Goal: Transaction & Acquisition: Purchase product/service

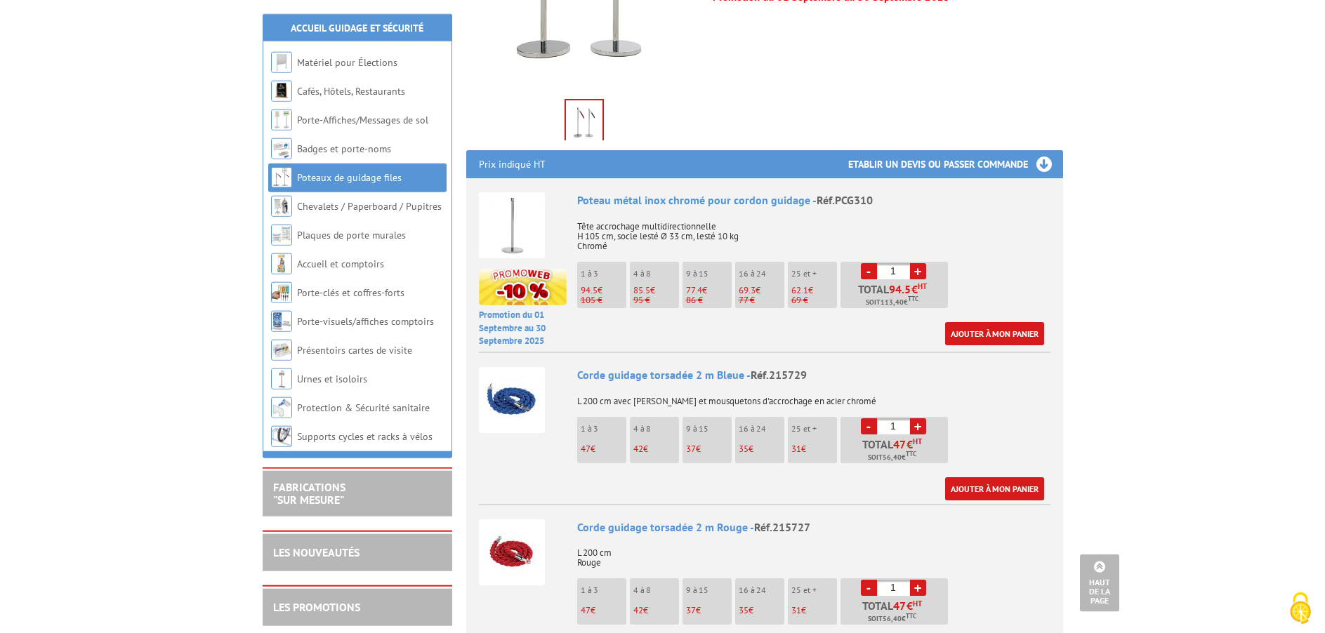
scroll to position [430, 0]
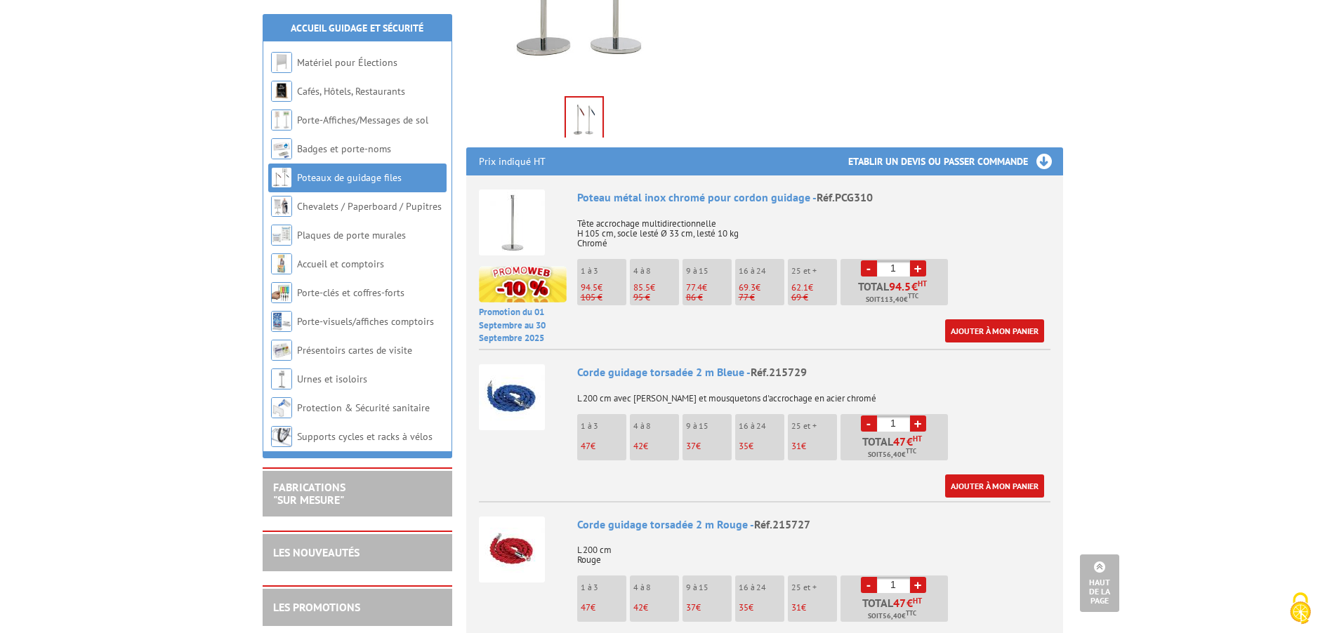
click at [922, 260] on link "+" at bounding box center [918, 268] width 16 height 16
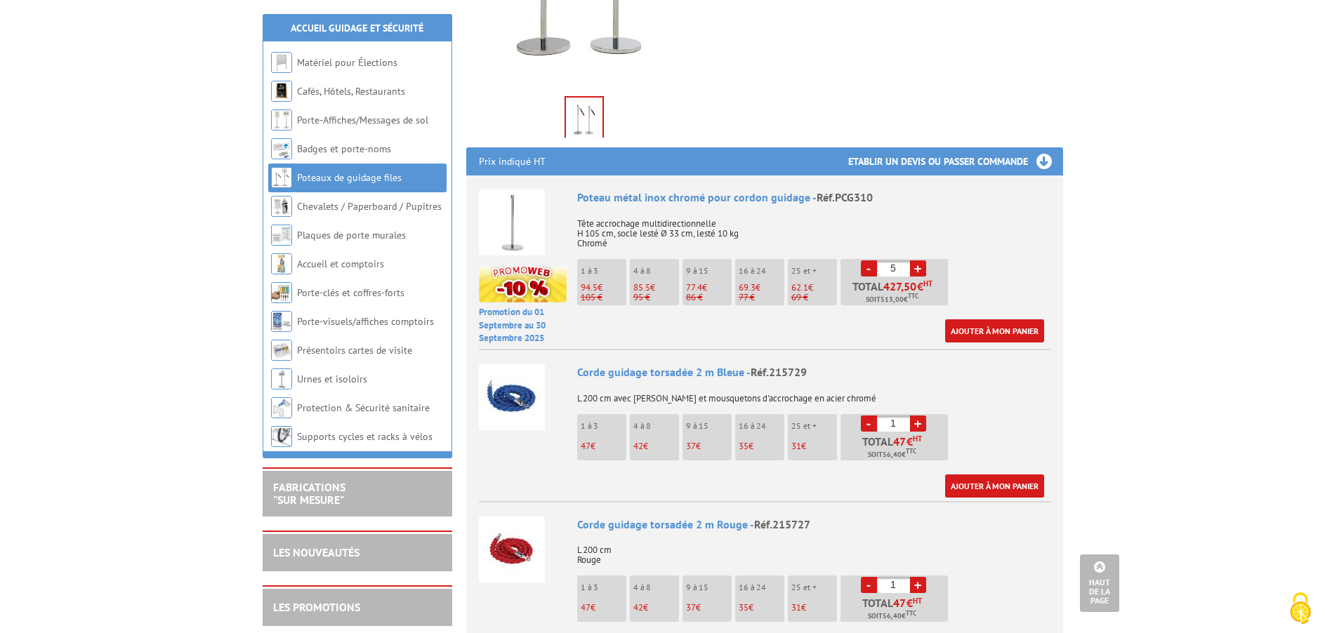
type input "6"
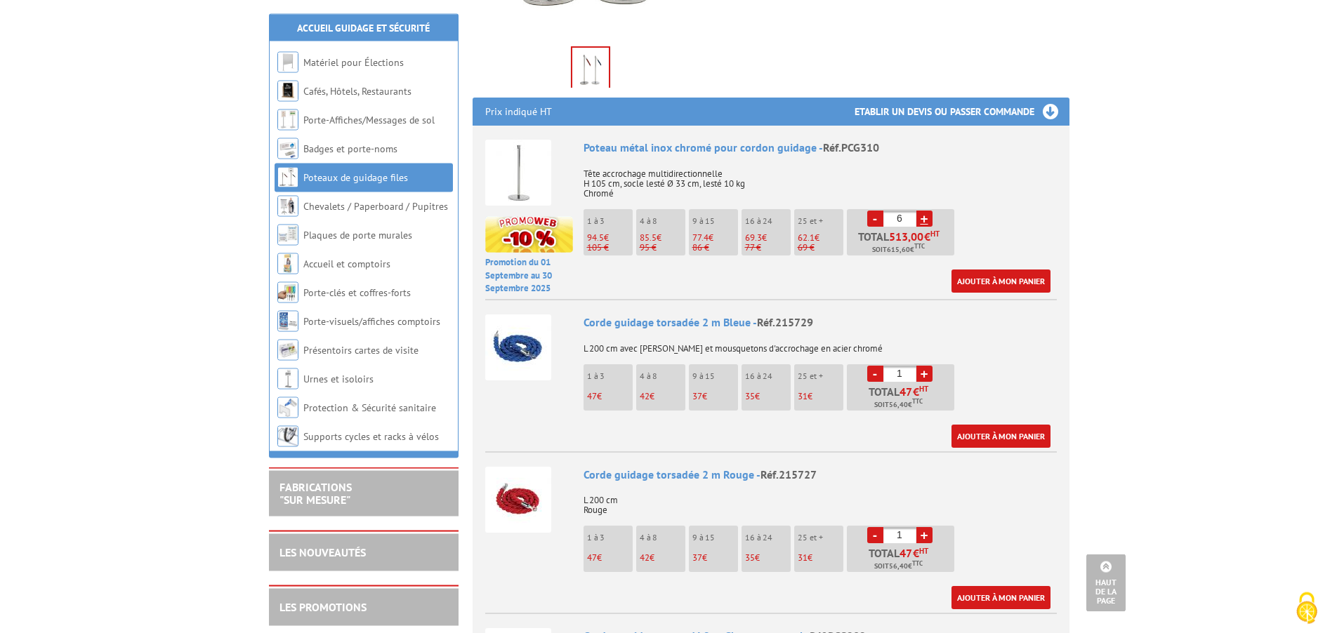
scroll to position [573, 0]
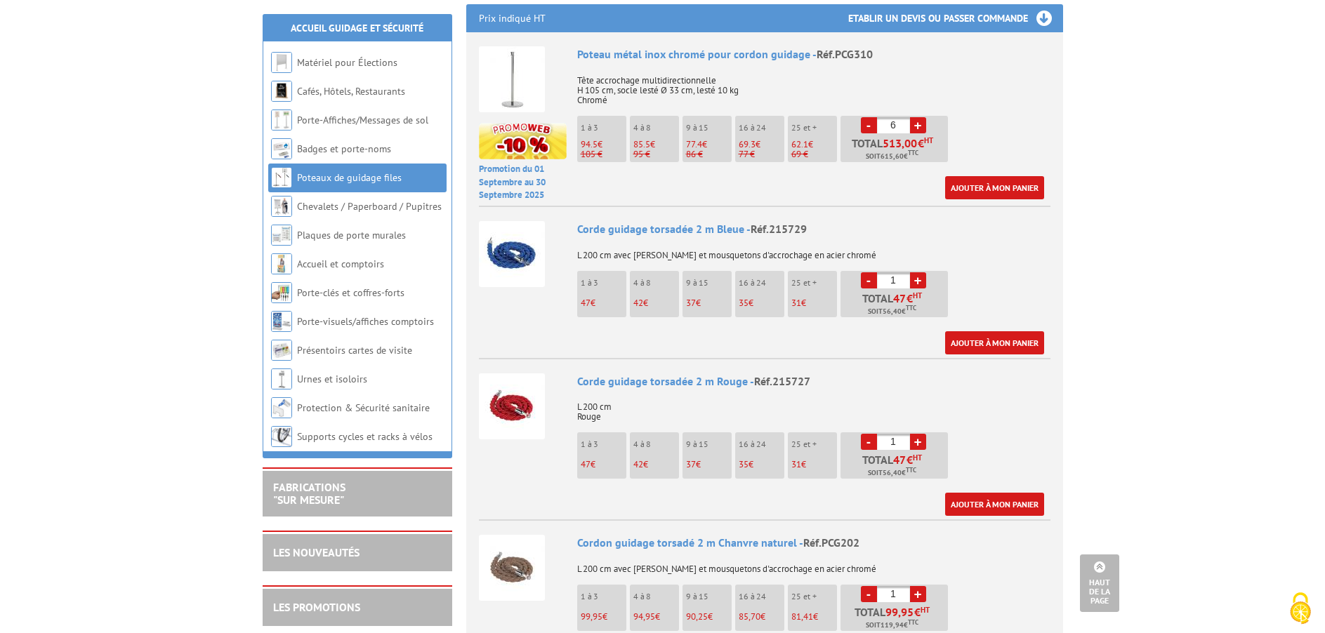
click at [921, 434] on link "+" at bounding box center [918, 442] width 16 height 16
type input "5"
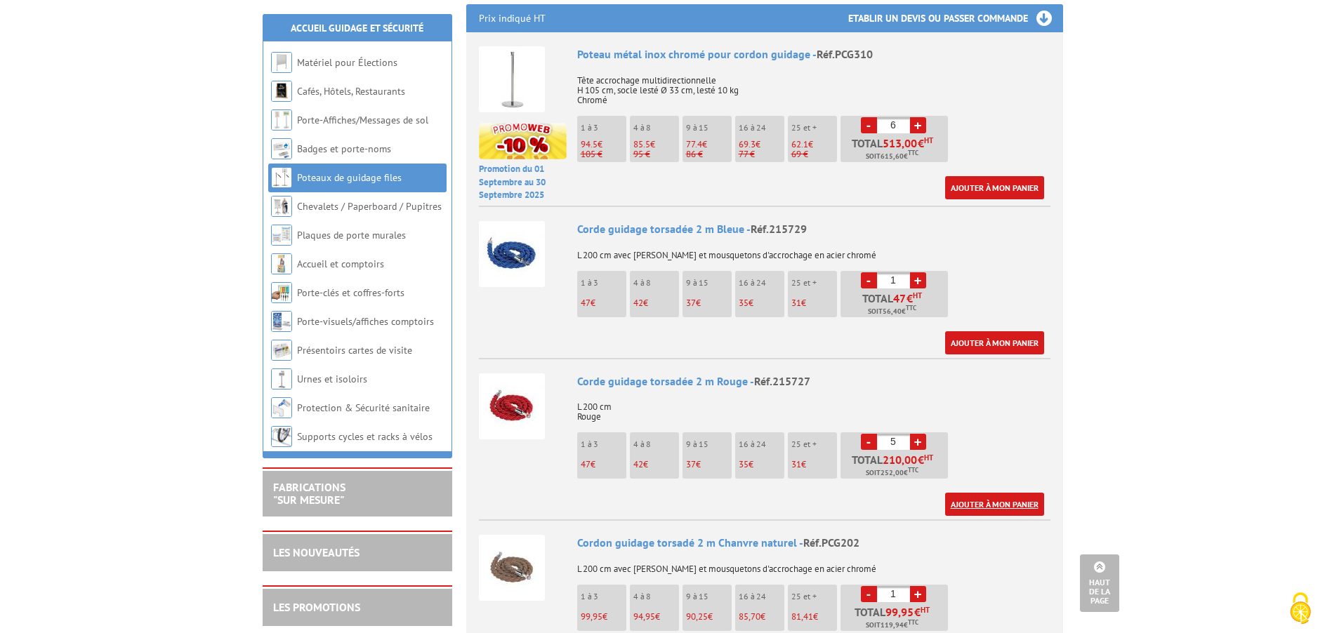
click at [988, 493] on link "Ajouter à mon panier" at bounding box center [994, 504] width 99 height 23
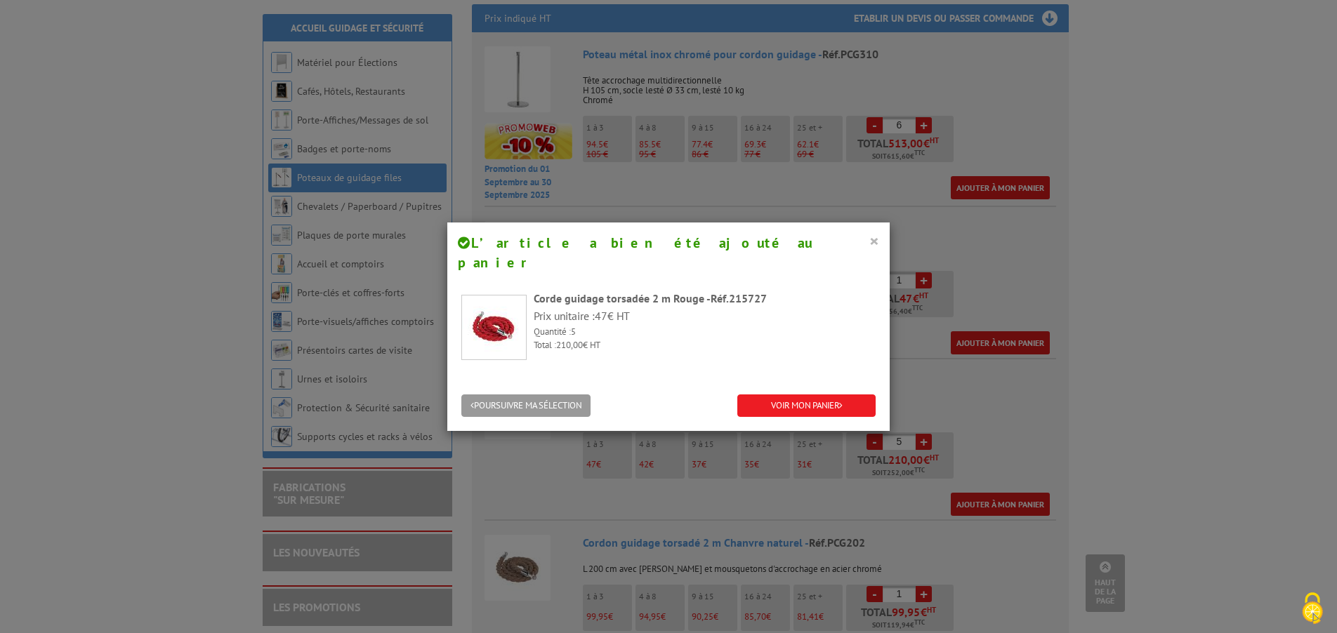
click at [870, 242] on button "×" at bounding box center [874, 241] width 10 height 18
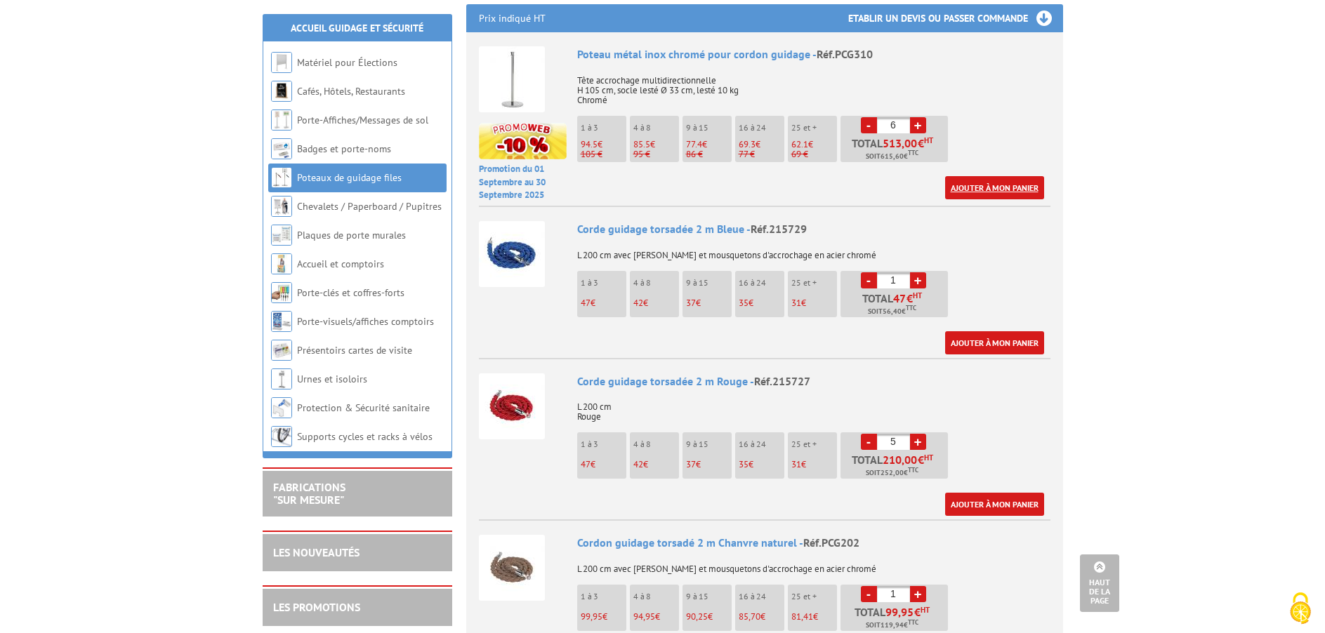
click at [1036, 178] on link "Ajouter à mon panier" at bounding box center [994, 187] width 99 height 23
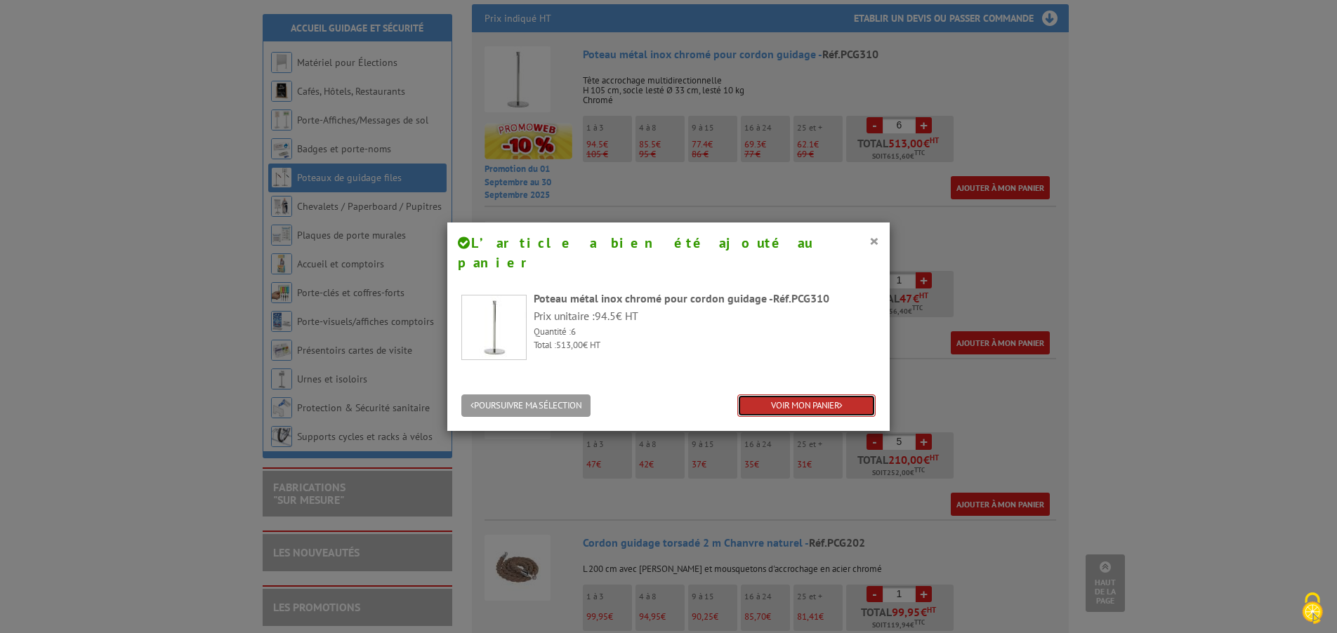
click at [829, 396] on link "VOIR MON PANIER" at bounding box center [806, 406] width 138 height 23
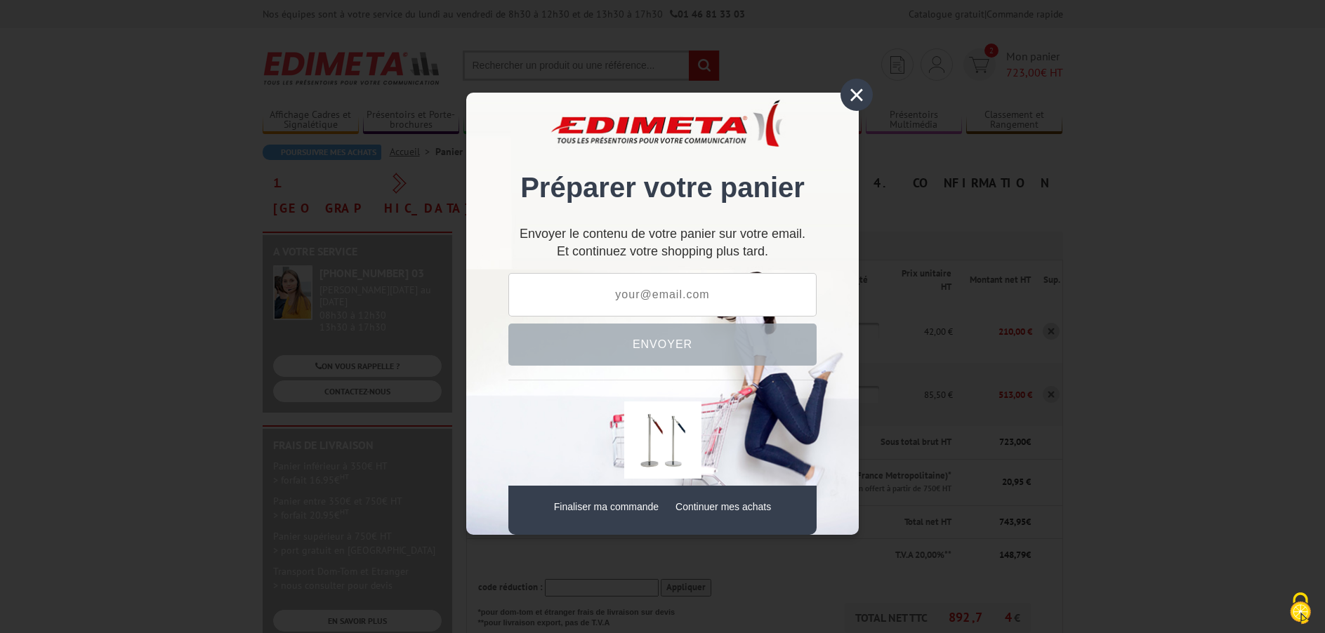
click at [853, 91] on div "×" at bounding box center [856, 95] width 32 height 32
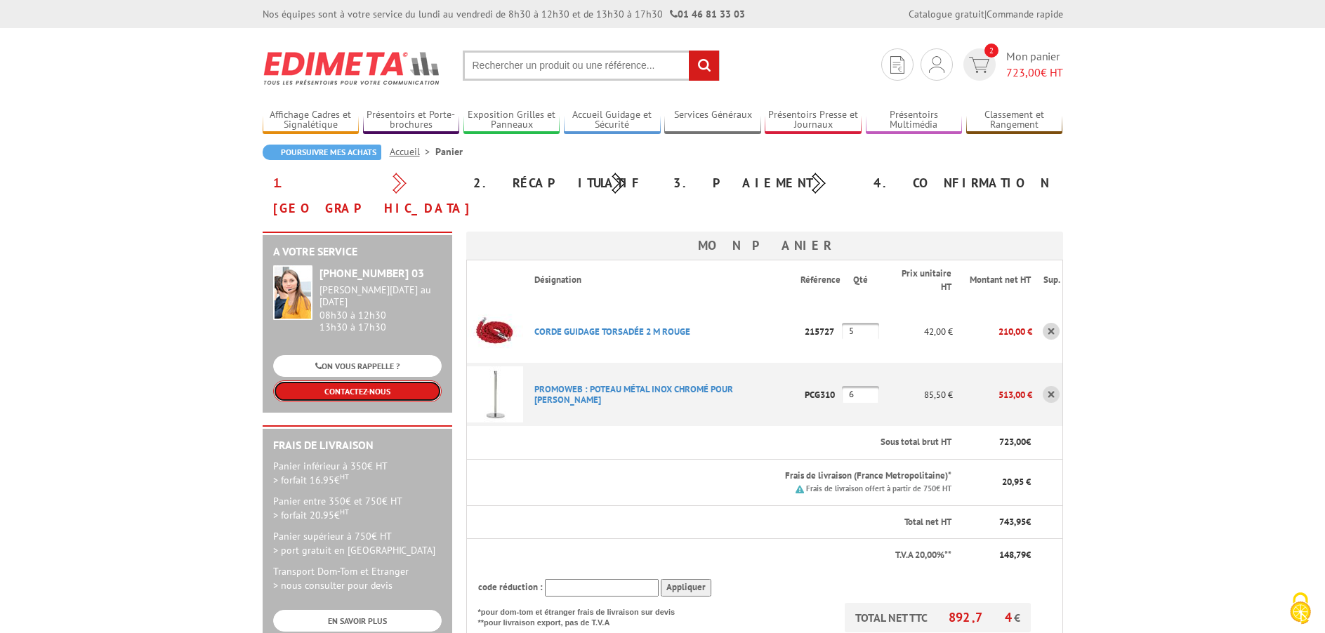
click at [365, 380] on link "CONTACTEZ-NOUS" at bounding box center [357, 391] width 168 height 22
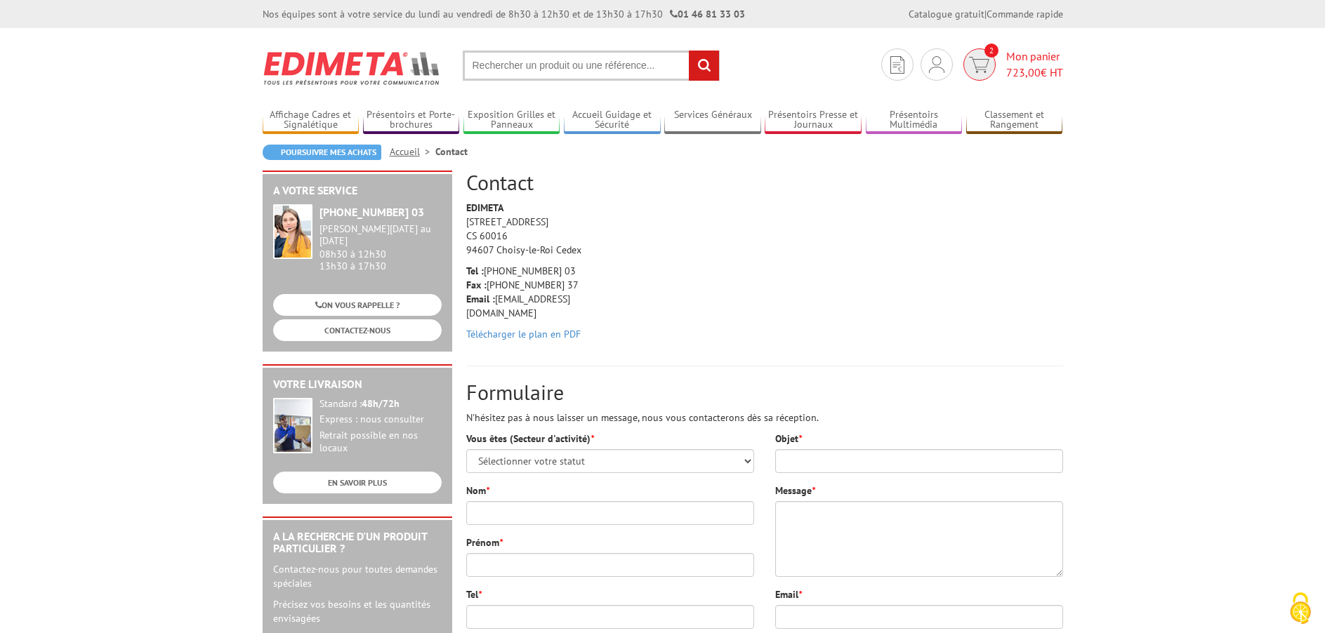
click at [979, 60] on img at bounding box center [979, 65] width 20 height 16
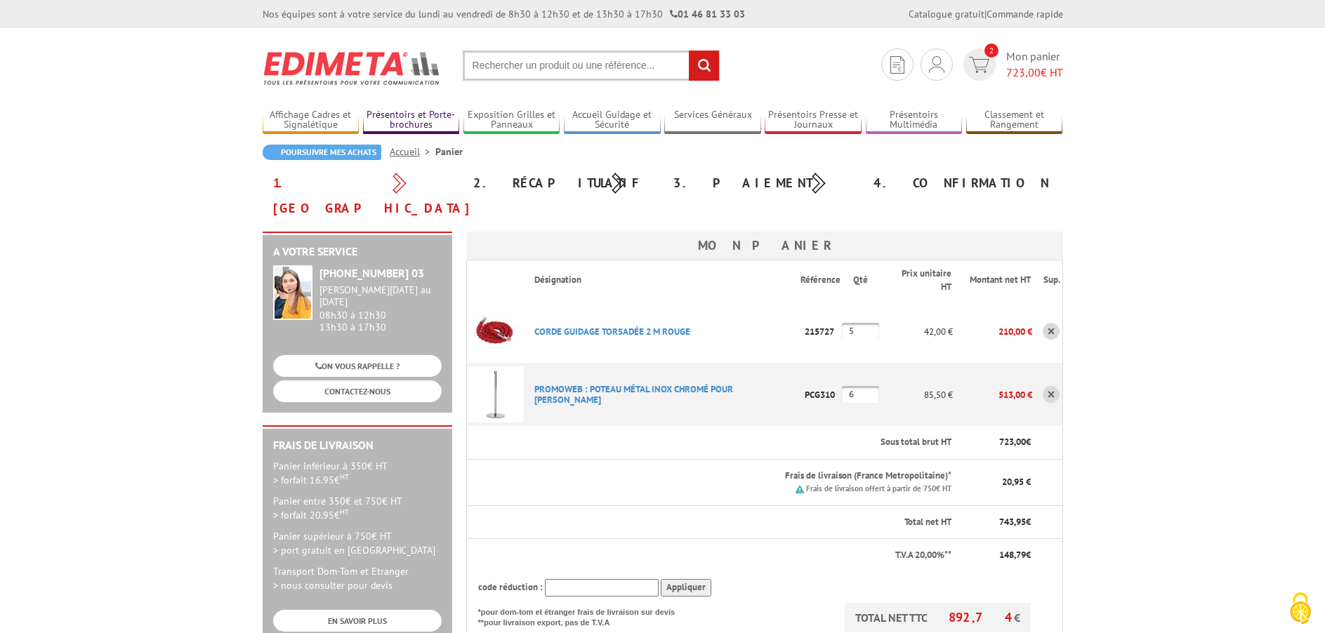
click at [383, 120] on link "Présentoirs et Porte-brochures" at bounding box center [411, 120] width 97 height 23
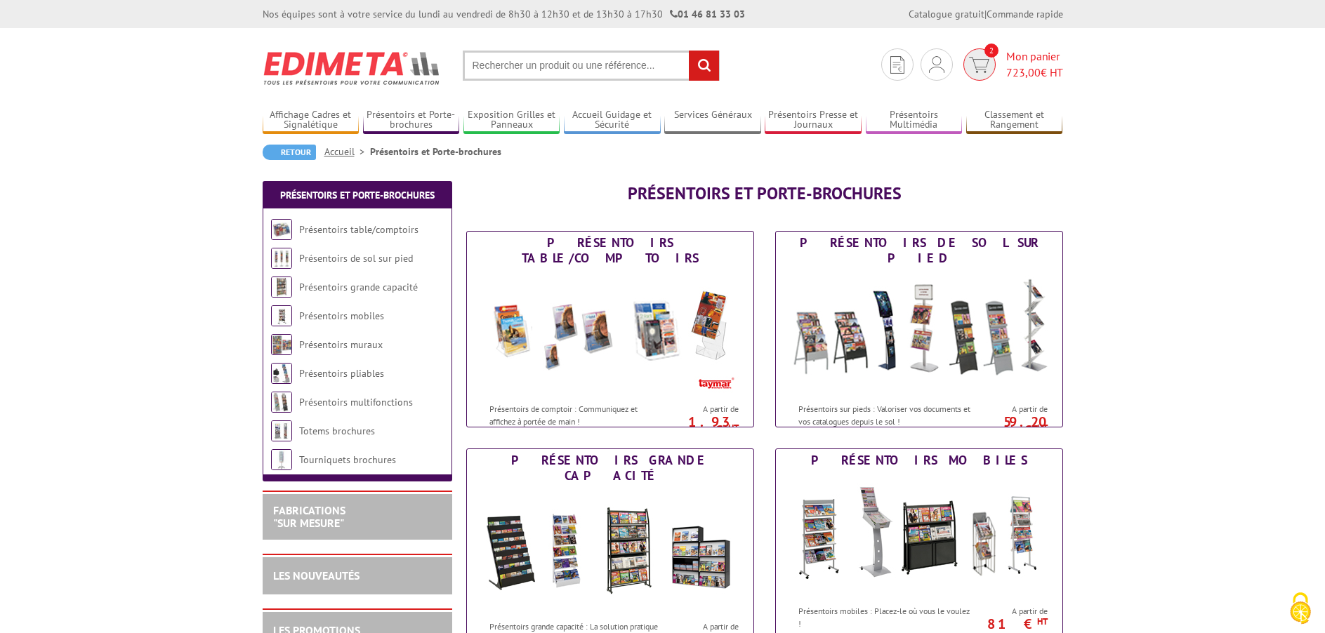
click at [1015, 59] on span "Mon panier 723,00 € HT" at bounding box center [1034, 64] width 57 height 32
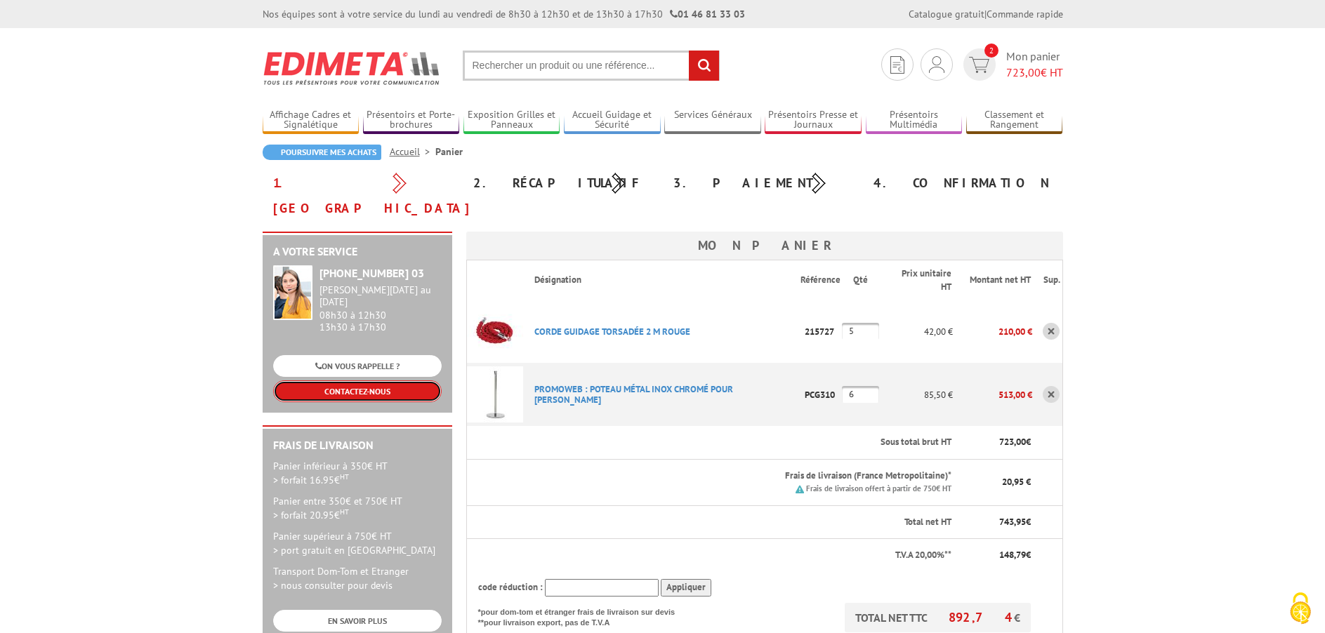
click at [341, 380] on link "CONTACTEZ-NOUS" at bounding box center [357, 391] width 168 height 22
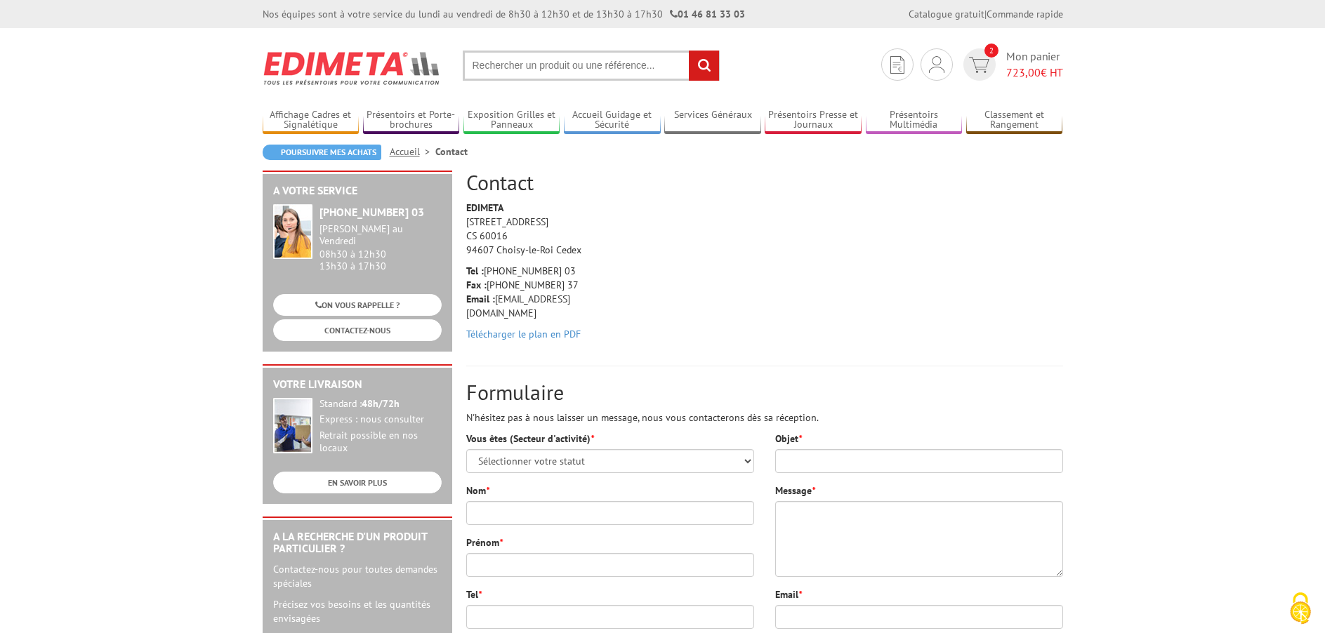
click at [565, 303] on p "Tel : [PHONE_NUMBER] 03 Fax : [PHONE_NUMBER] 37 Email : [EMAIL_ADDRESS][DOMAIN_…" at bounding box center [532, 292] width 133 height 56
drag, startPoint x: 570, startPoint y: 303, endPoint x: 496, endPoint y: 300, distance: 73.8
click at [496, 300] on p "Tel : [PHONE_NUMBER] 03 Fax : [PHONE_NUMBER] 37 Email : [EMAIL_ADDRESS][DOMAIN_…" at bounding box center [532, 292] width 133 height 56
copy p "info@edimeta.fr"
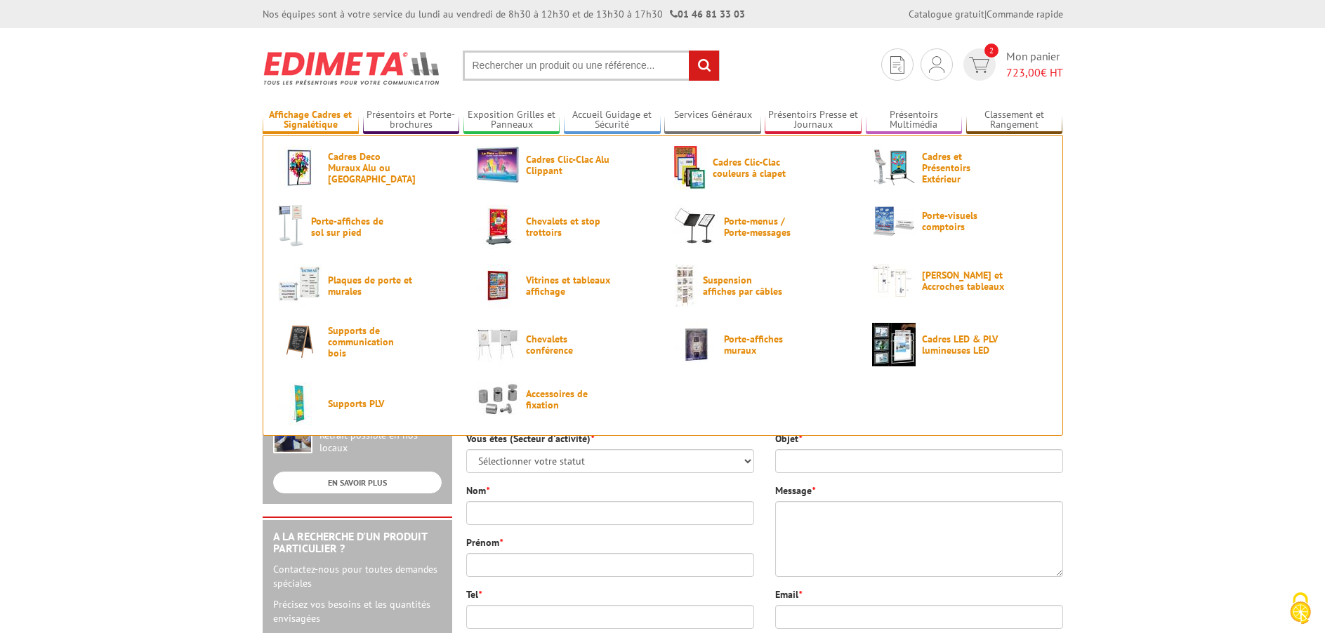
click at [329, 123] on link "Affichage Cadres et Signalétique" at bounding box center [311, 120] width 97 height 23
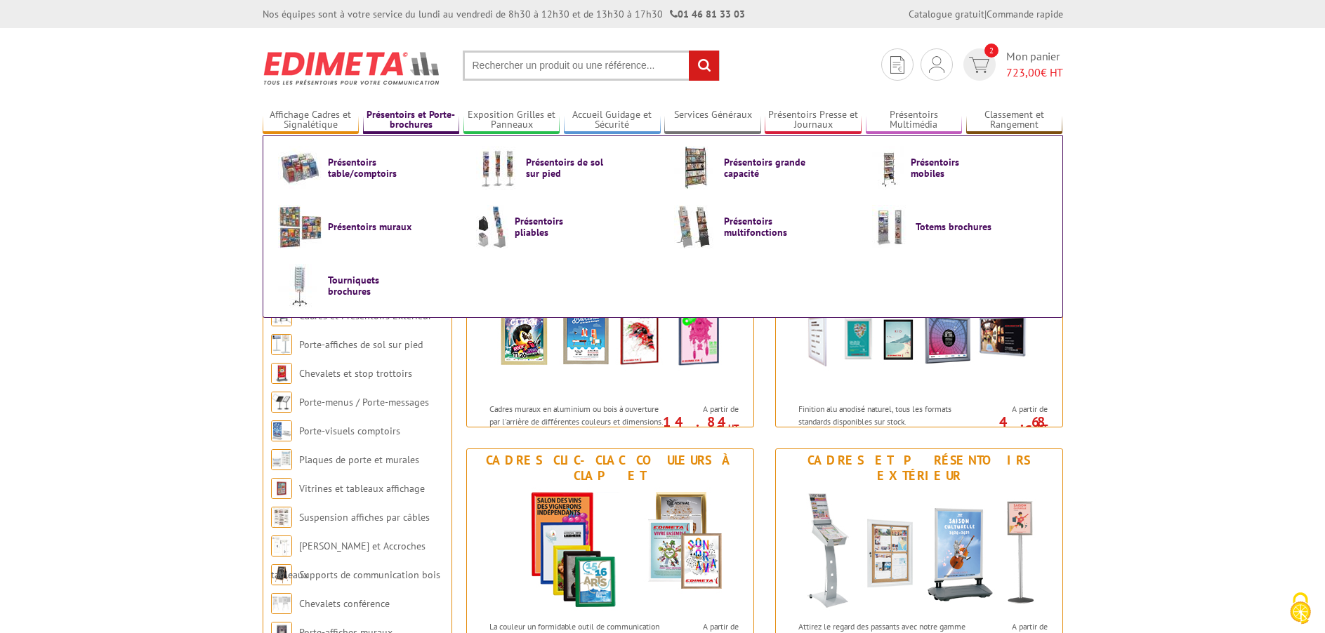
click at [411, 119] on link "Présentoirs et Porte-brochures" at bounding box center [411, 120] width 97 height 23
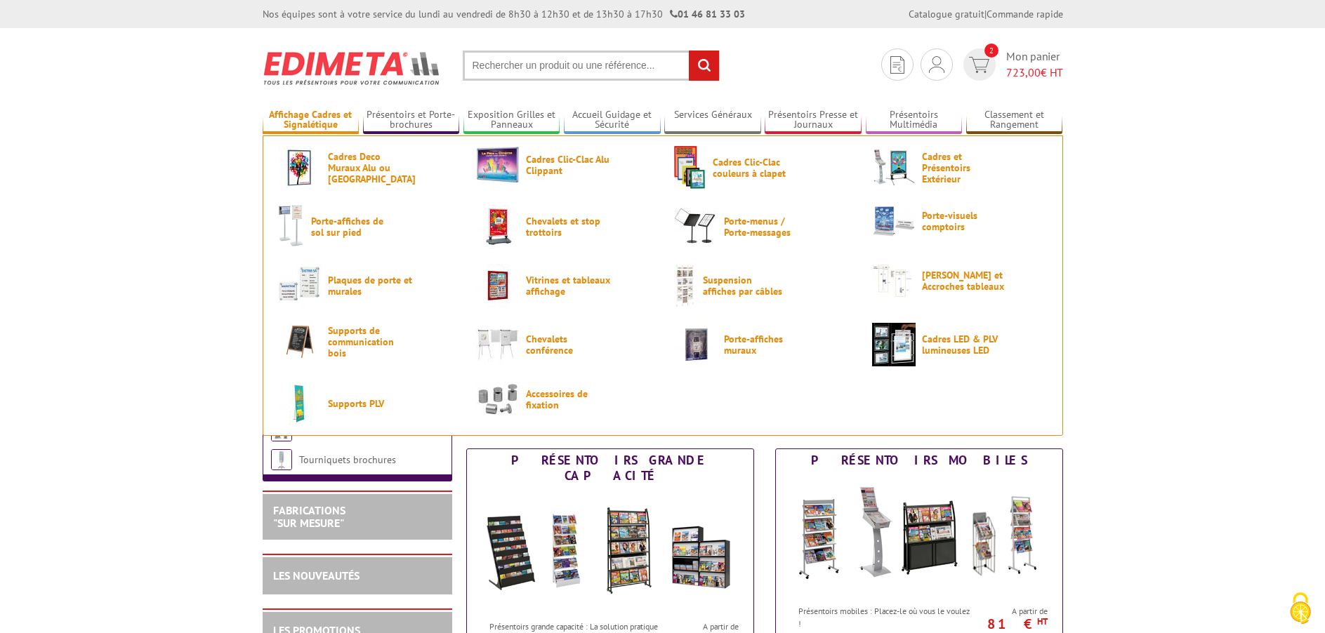
click at [329, 116] on link "Affichage Cadres et Signalétique" at bounding box center [311, 120] width 97 height 23
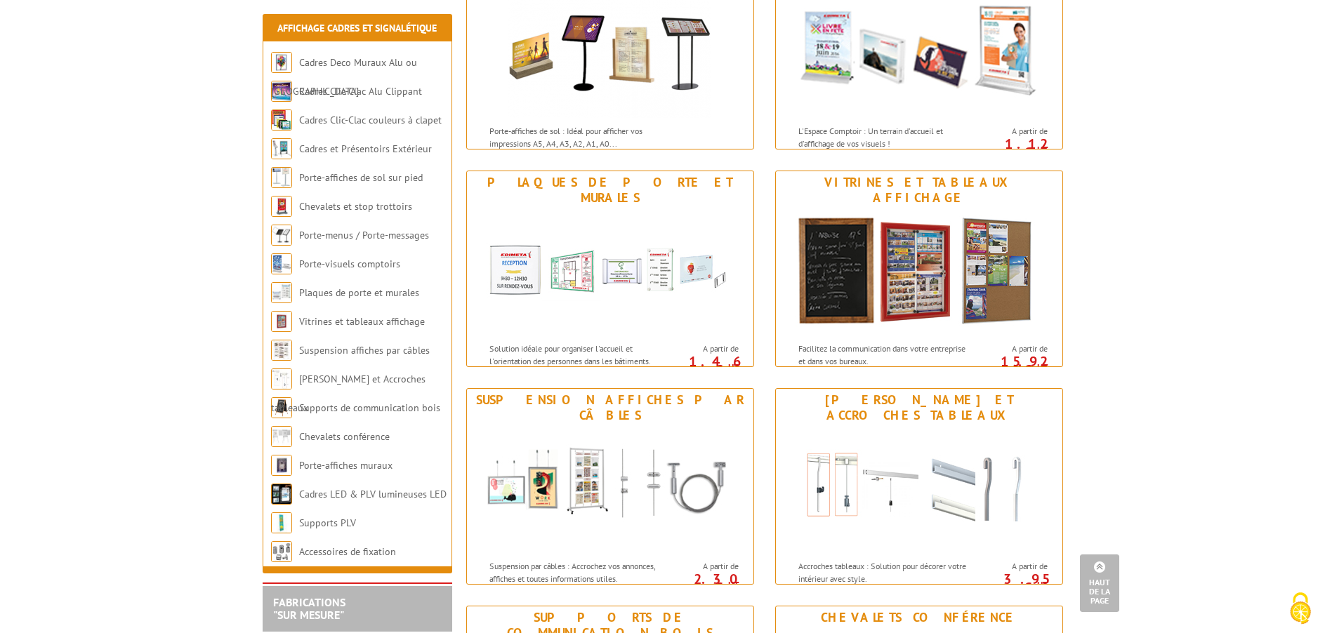
scroll to position [501, 0]
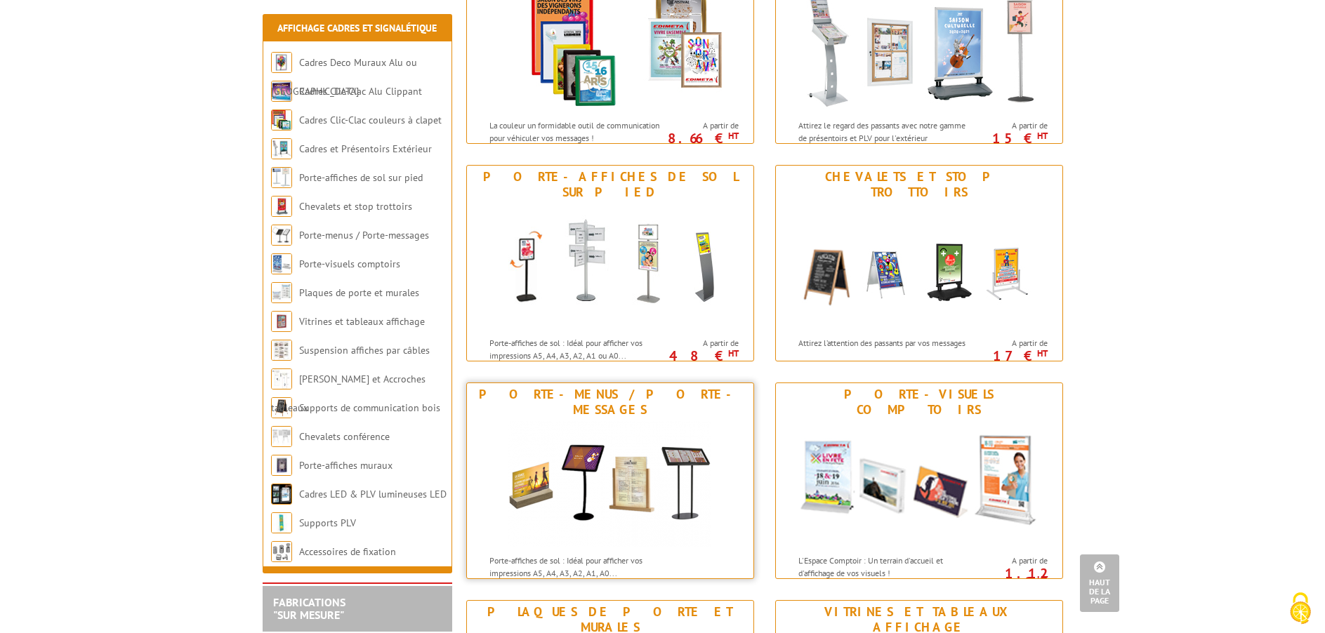
click at [578, 496] on img at bounding box center [609, 484] width 203 height 126
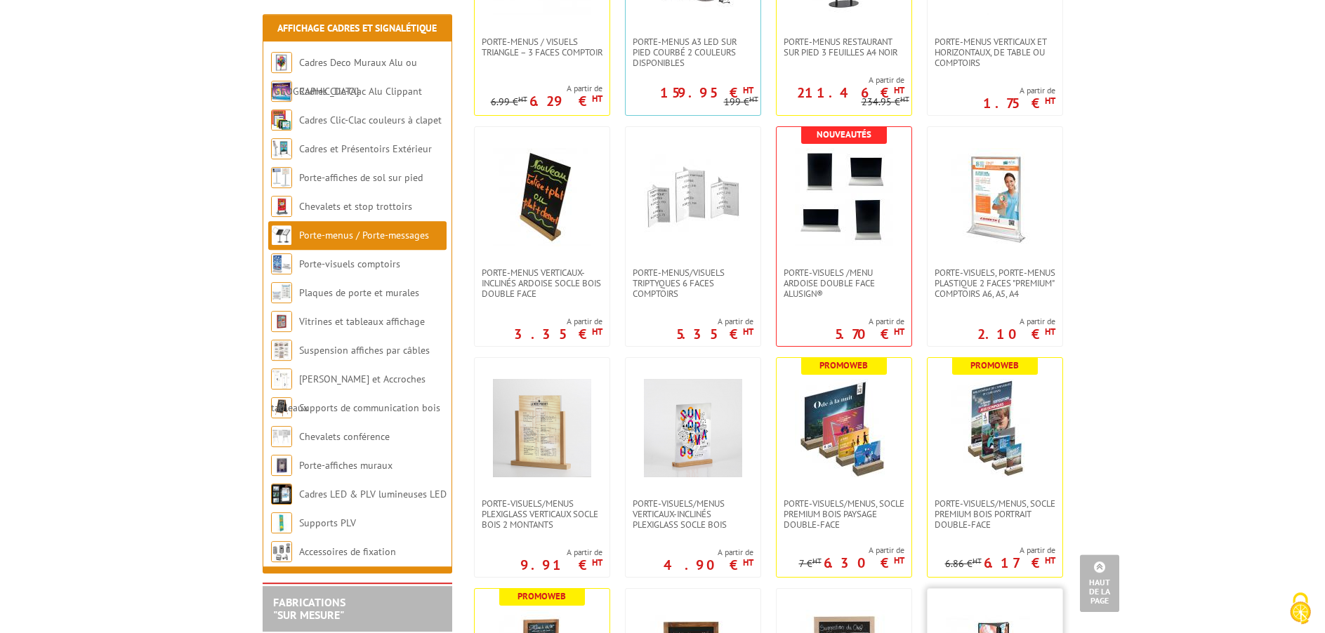
scroll to position [1575, 0]
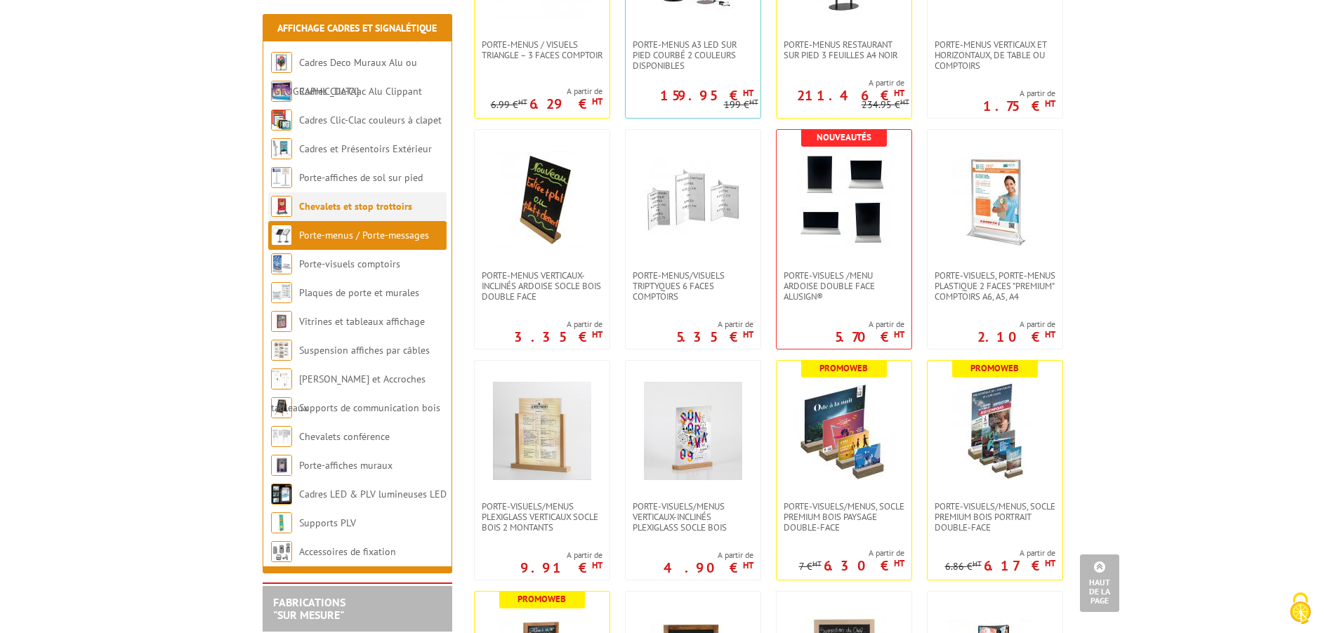
click at [364, 210] on link "Chevalets et stop trottoirs" at bounding box center [355, 206] width 113 height 13
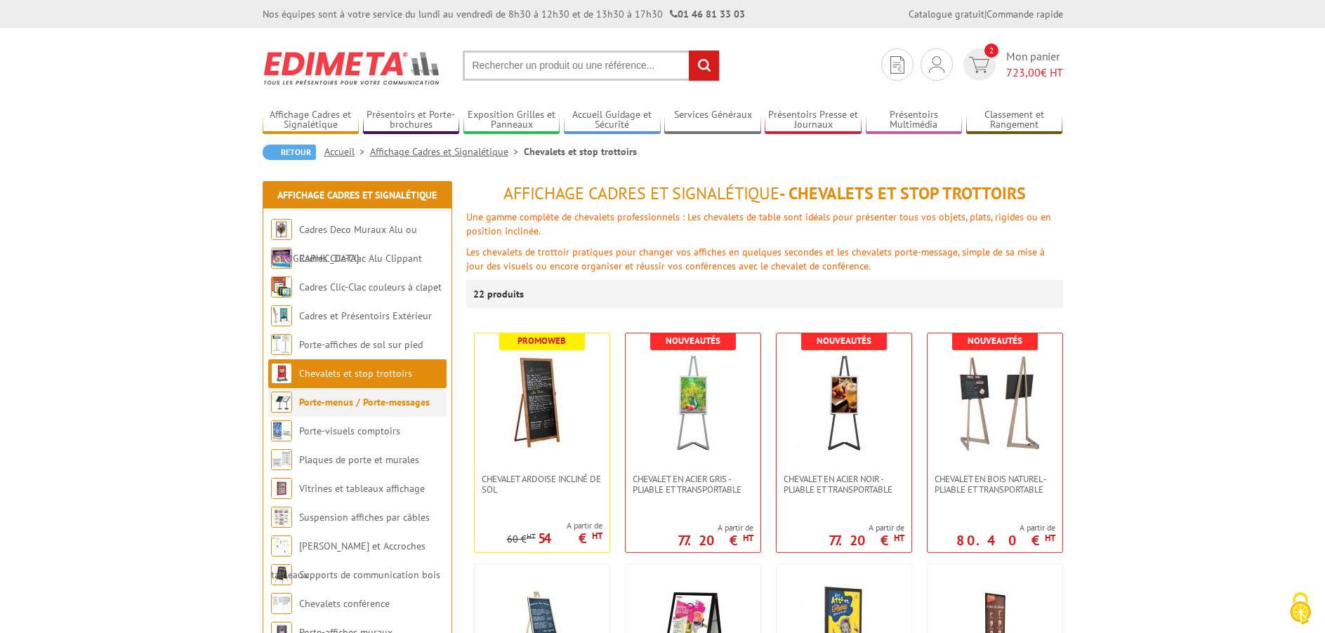
click at [333, 399] on link "Porte-menus / Porte-messages" at bounding box center [364, 402] width 131 height 13
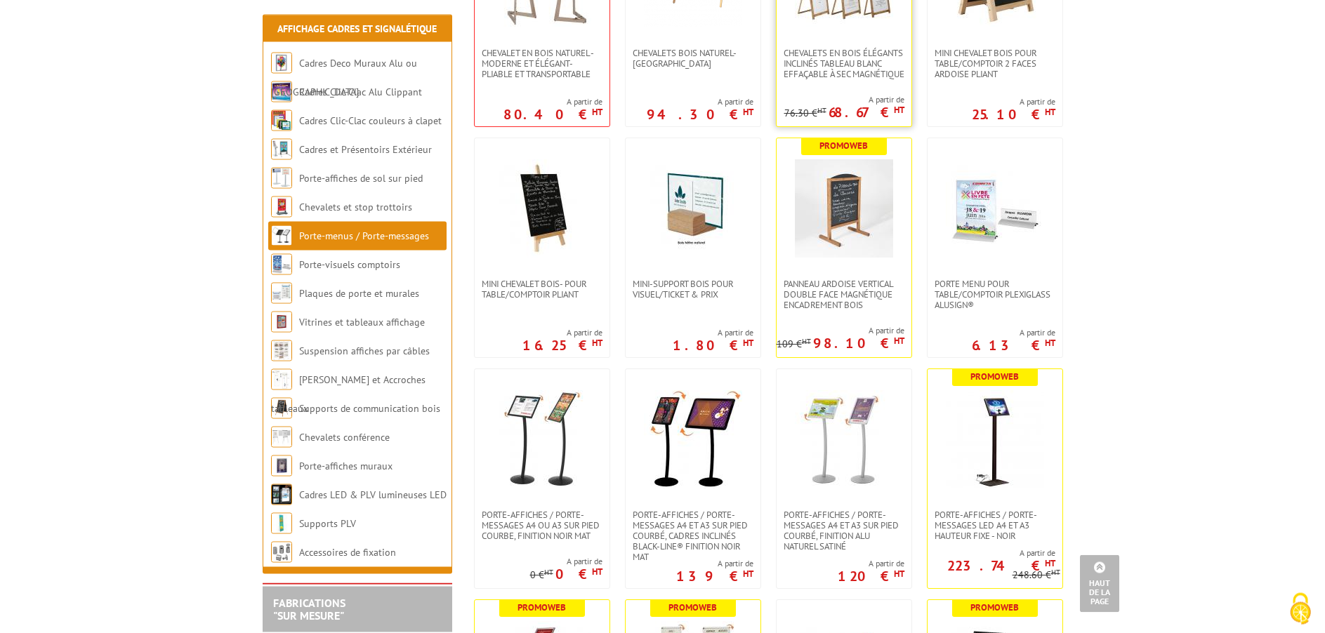
scroll to position [644, 0]
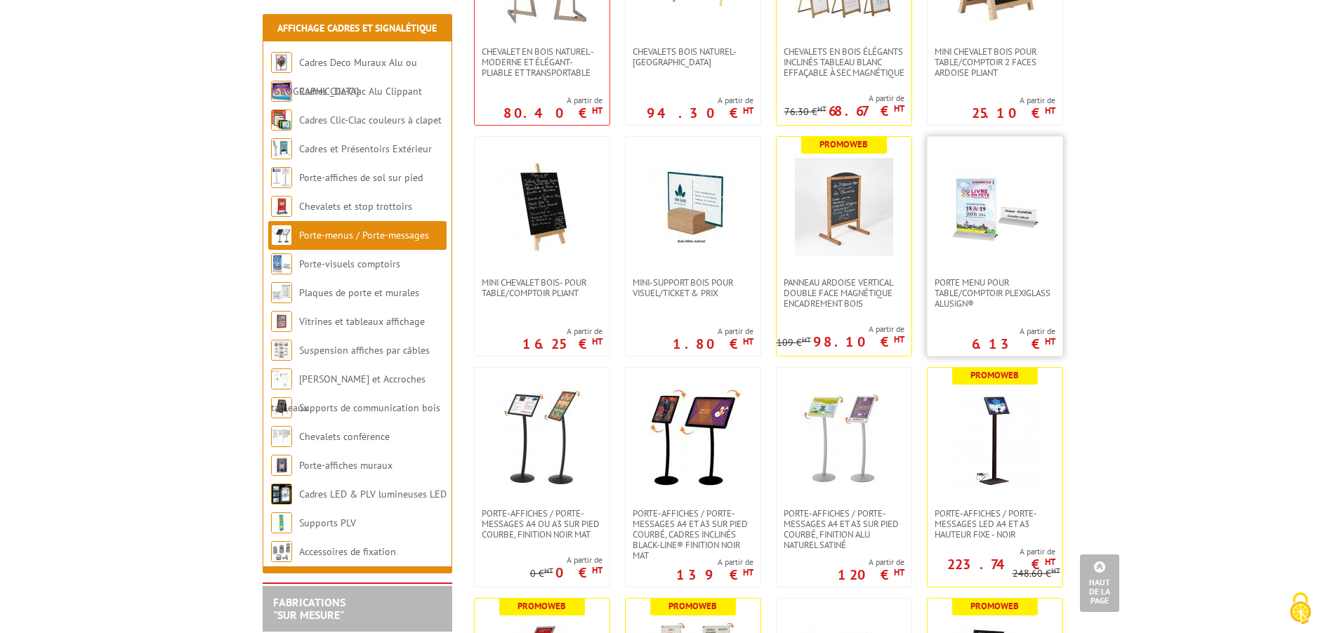
click at [978, 236] on img at bounding box center [995, 207] width 98 height 98
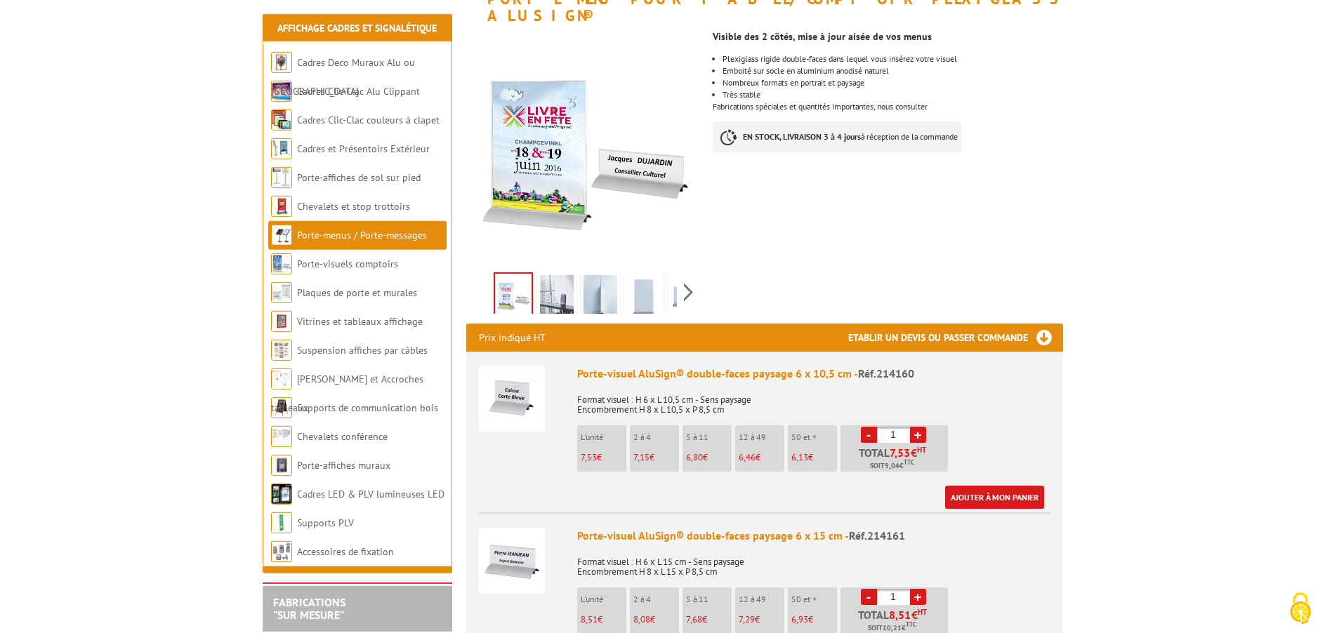
scroll to position [286, 0]
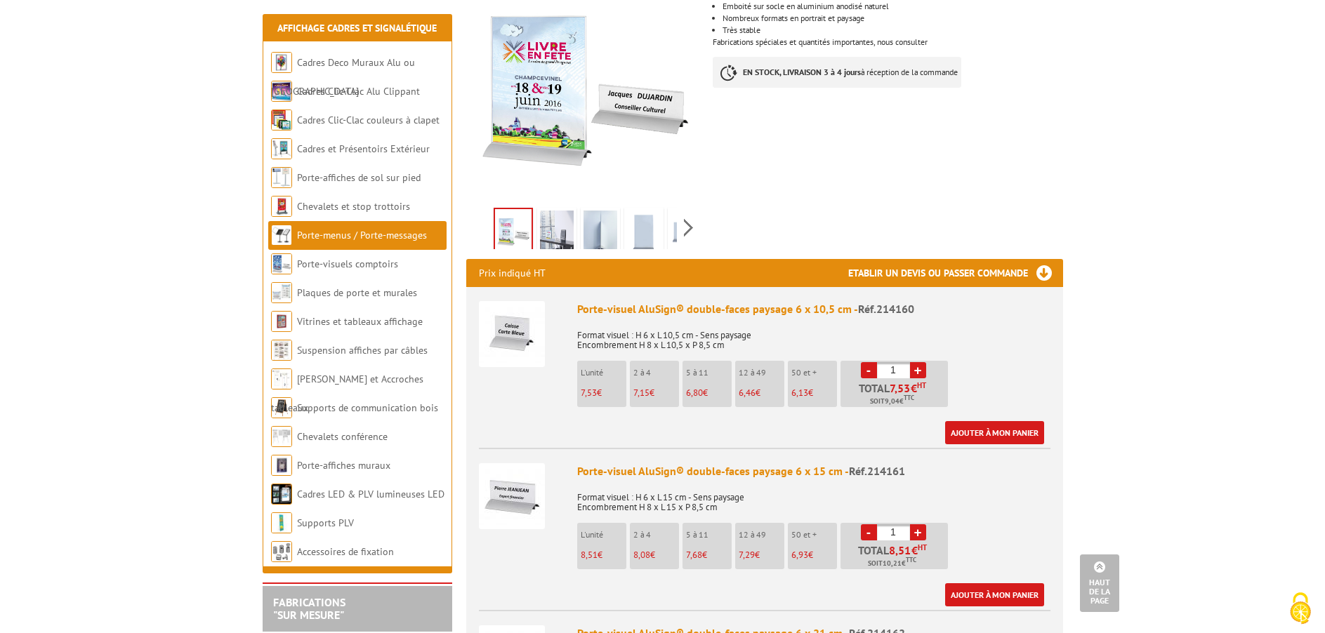
click at [917, 362] on link "+" at bounding box center [918, 370] width 16 height 16
type input "4"
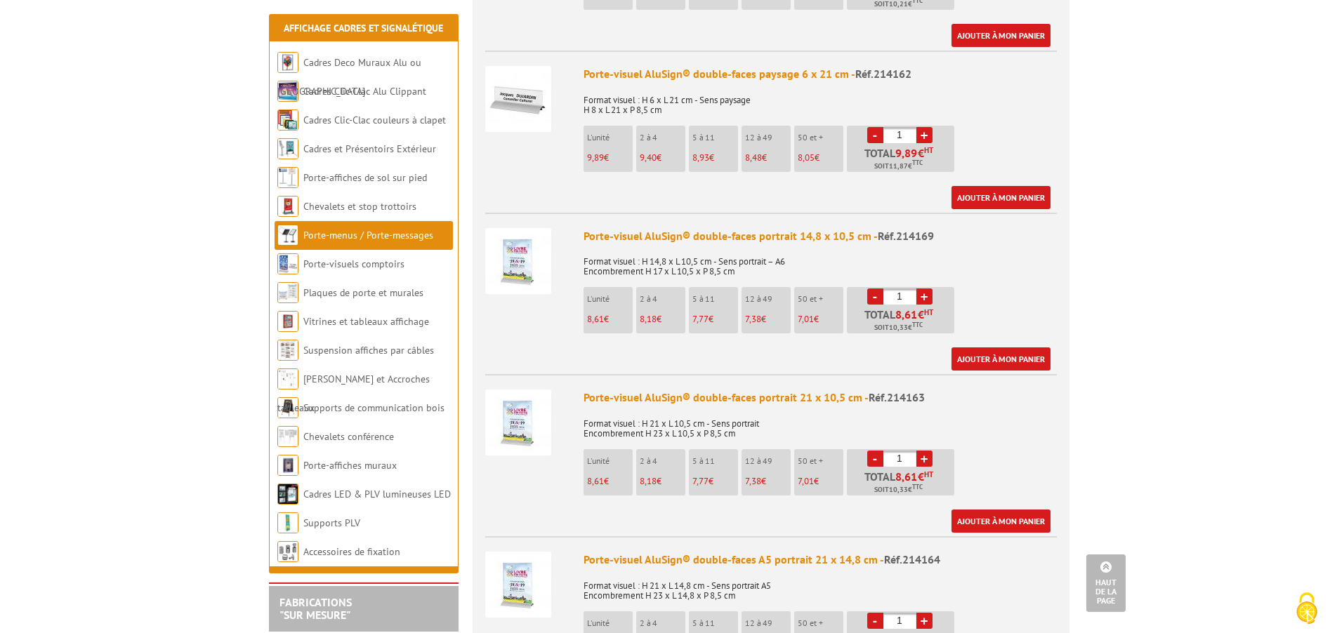
scroll to position [859, 0]
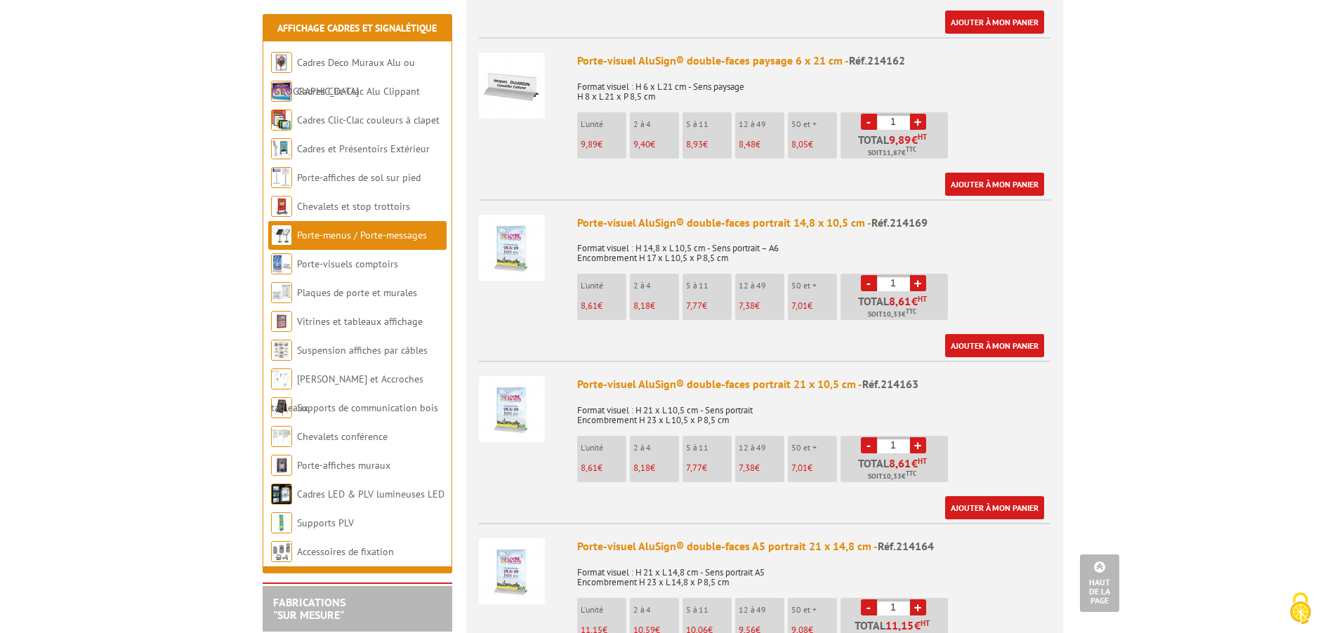
click at [921, 437] on link "+" at bounding box center [918, 445] width 16 height 16
type input "4"
click at [983, 496] on link "Ajouter à mon panier" at bounding box center [994, 507] width 99 height 23
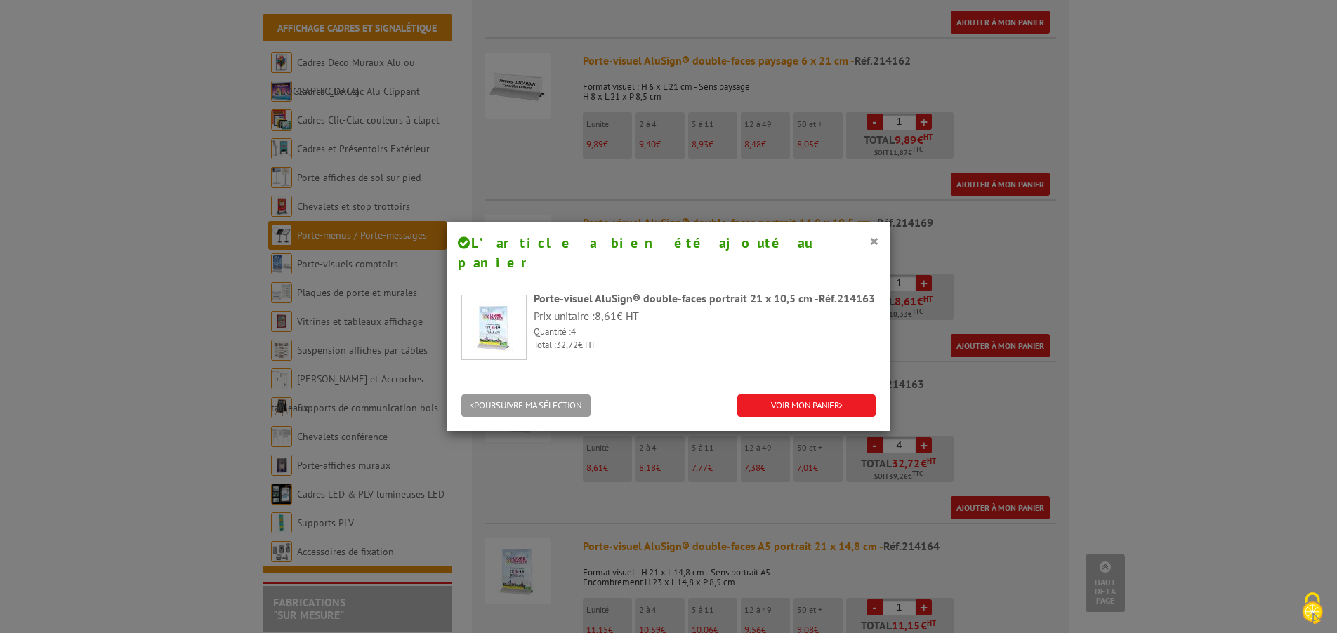
click at [809, 397] on div "POURSUIVRE MA SÉLECTION VOIR MON PANIER" at bounding box center [668, 406] width 442 height 51
click at [810, 395] on link "VOIR MON PANIER" at bounding box center [806, 406] width 138 height 23
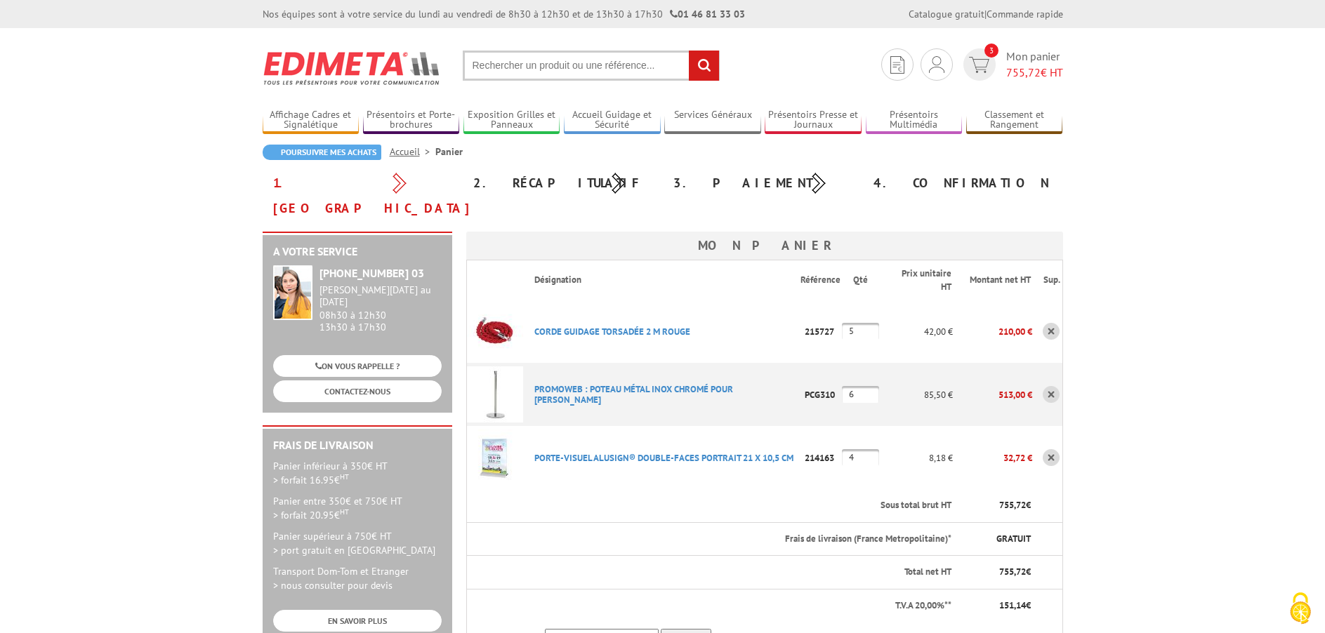
drag, startPoint x: 837, startPoint y: 431, endPoint x: 807, endPoint y: 429, distance: 31.0
click at [807, 446] on p "214163" at bounding box center [820, 458] width 41 height 25
copy p "214163"
drag, startPoint x: 531, startPoint y: 430, endPoint x: 806, endPoint y: 432, distance: 275.2
click at [806, 432] on tr "PORTE-VISUEL ALUSIGN® DOUBLE-FACES PORTRAIT 21 X 10,5 CM Code promo non activab…" at bounding box center [764, 457] width 596 height 63
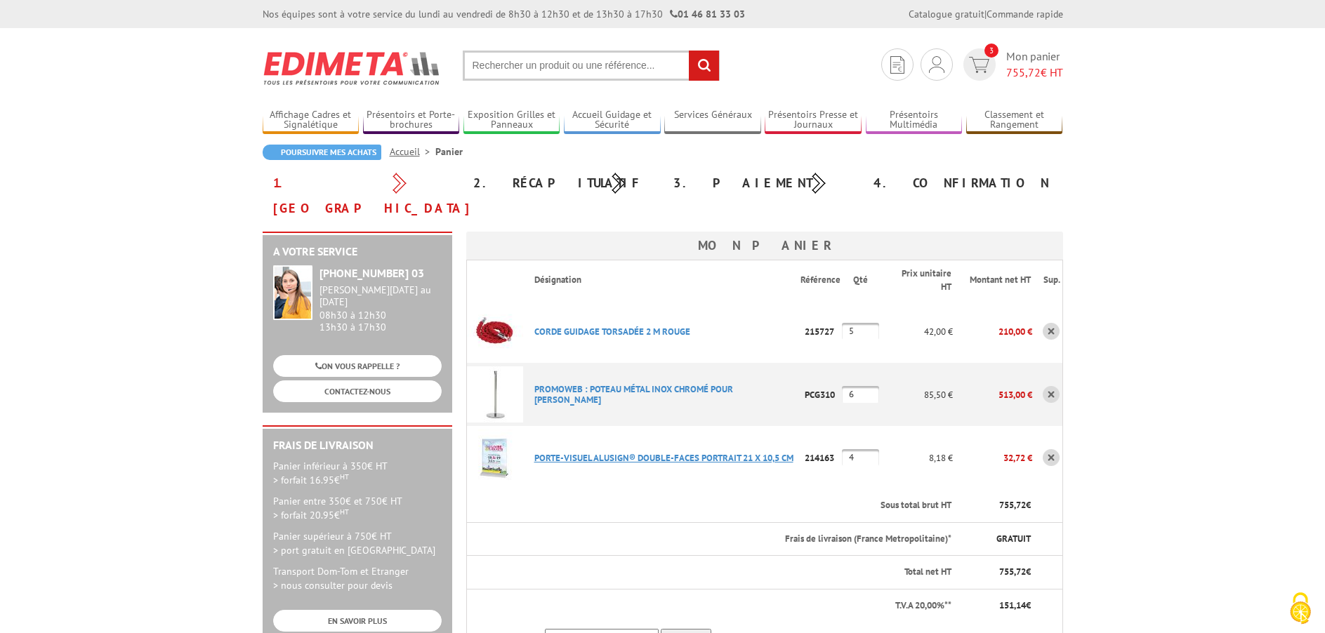
copy tr "PORTE-VISUEL ALUSIGN® DOUBLE-FACES PORTRAIT 21 X 10,5 CM Code promo non activab…"
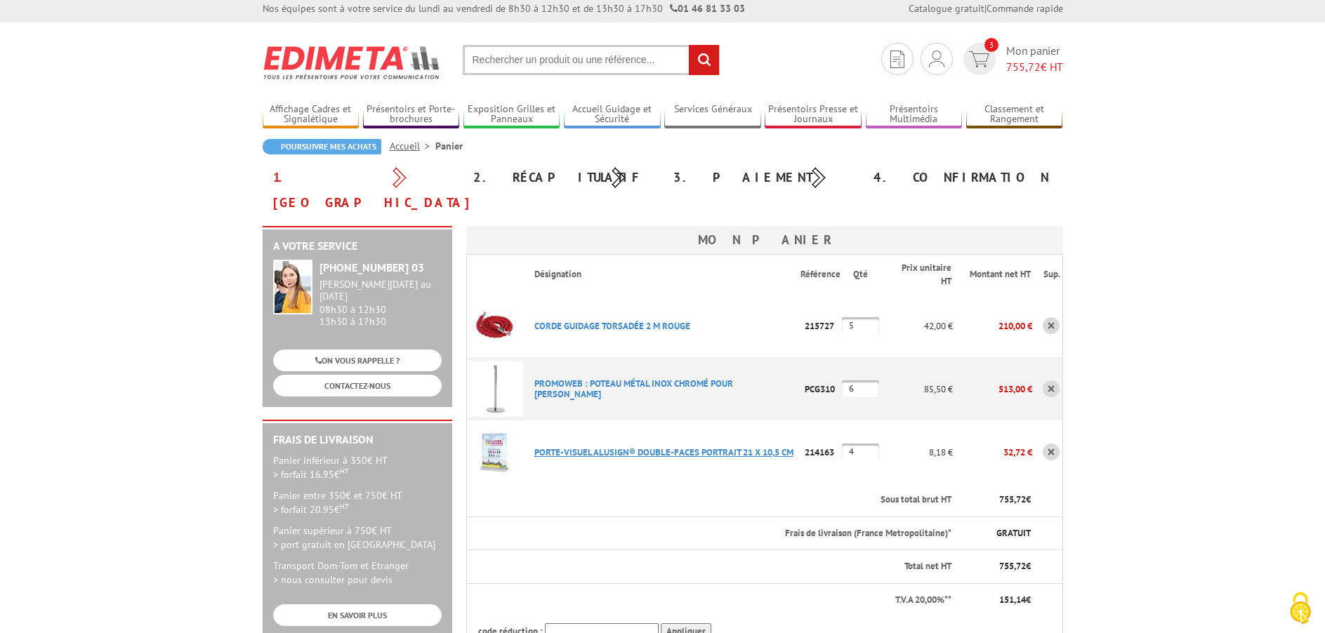
scroll to position [72, 0]
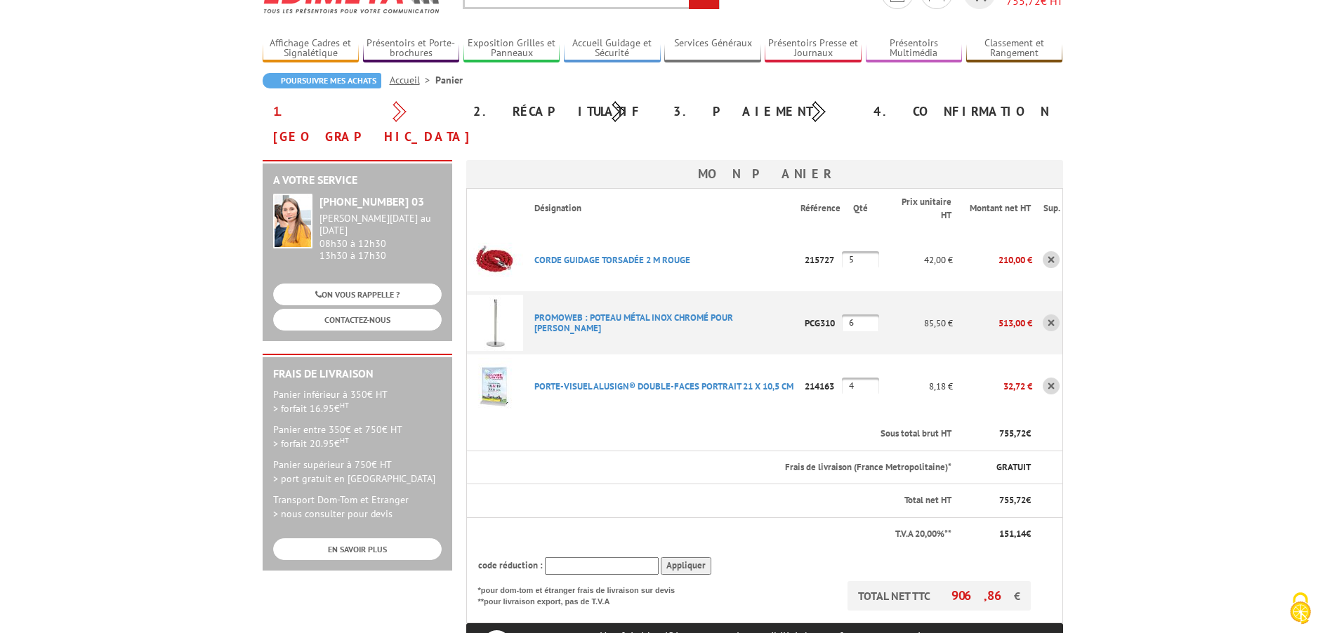
drag, startPoint x: 838, startPoint y: 359, endPoint x: 807, endPoint y: 355, distance: 31.2
click at [807, 374] on p "214163" at bounding box center [820, 386] width 41 height 25
copy p "214163"
drag, startPoint x: 837, startPoint y: 300, endPoint x: 806, endPoint y: 298, distance: 31.7
click at [806, 311] on p "PCG310" at bounding box center [820, 323] width 41 height 25
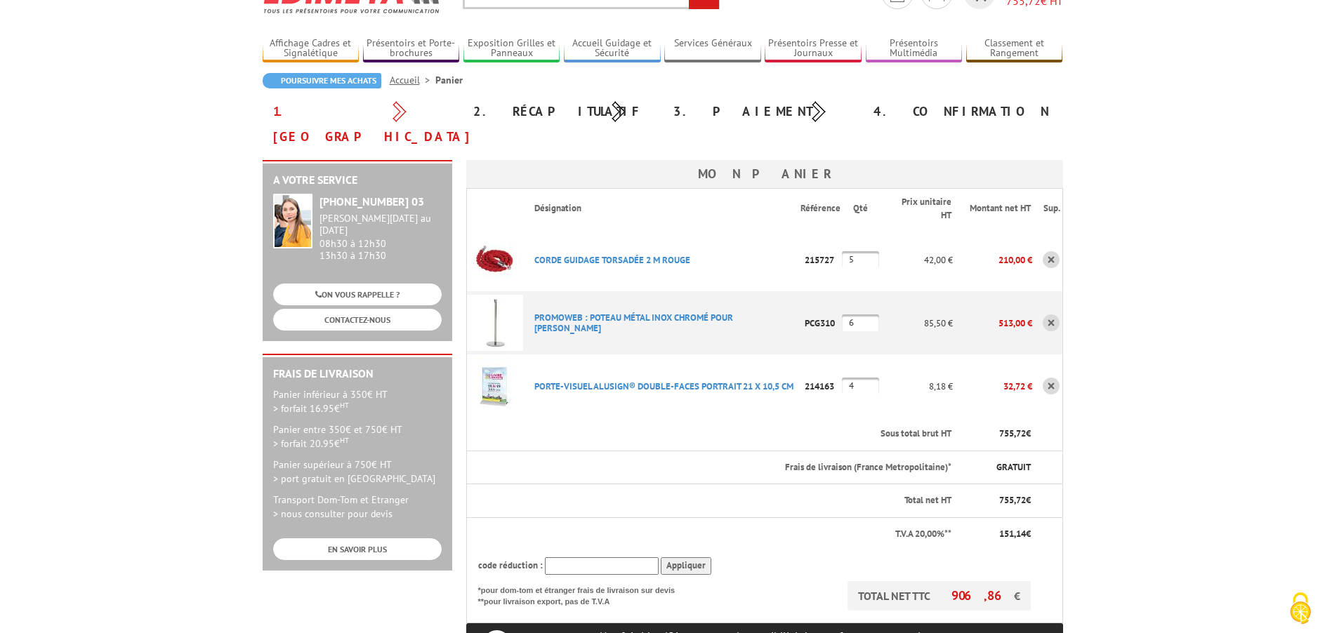
copy p "PCG310"
drag, startPoint x: 693, startPoint y: 237, endPoint x: 533, endPoint y: 236, distance: 160.1
click at [533, 248] on p "CORDE GUIDAGE TORSADéE 2 M ROUGE" at bounding box center [662, 260] width 278 height 25
copy link "CORDE GUIDAGE TORSADéE 2 M ROUGE"
drag, startPoint x: 809, startPoint y: 233, endPoint x: 839, endPoint y: 233, distance: 29.5
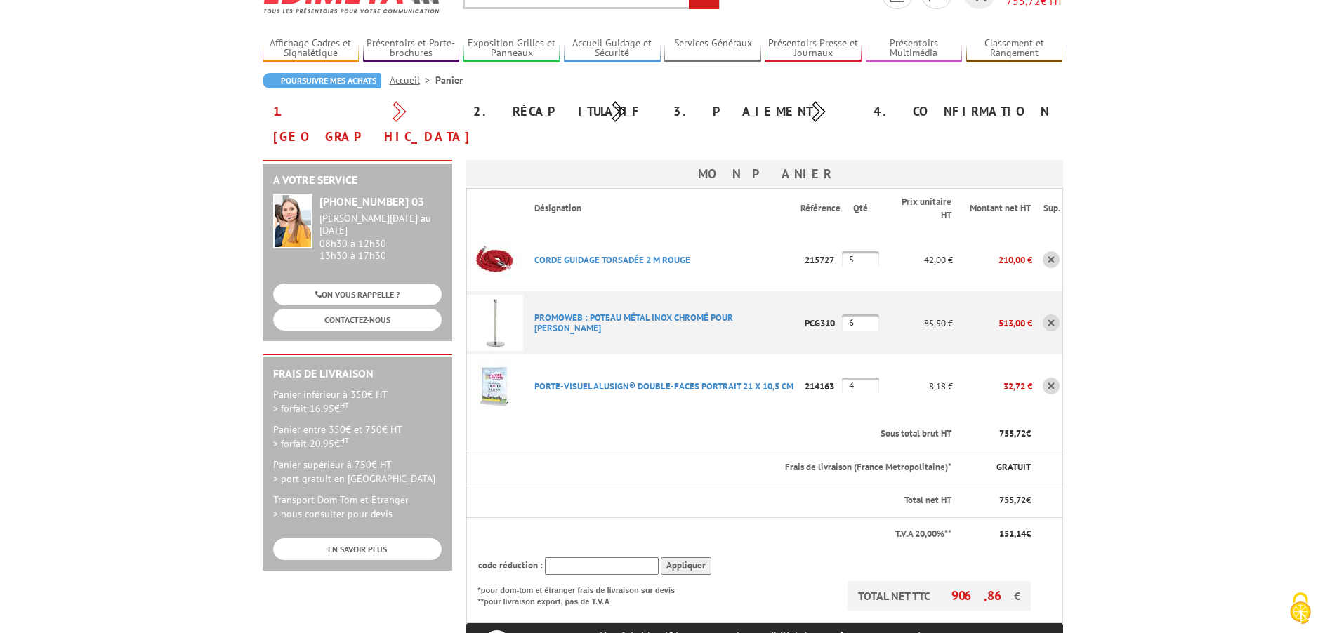
click at [839, 248] on p "215727" at bounding box center [820, 260] width 41 height 25
copy p "215727"
